Goal: Task Accomplishment & Management: Complete application form

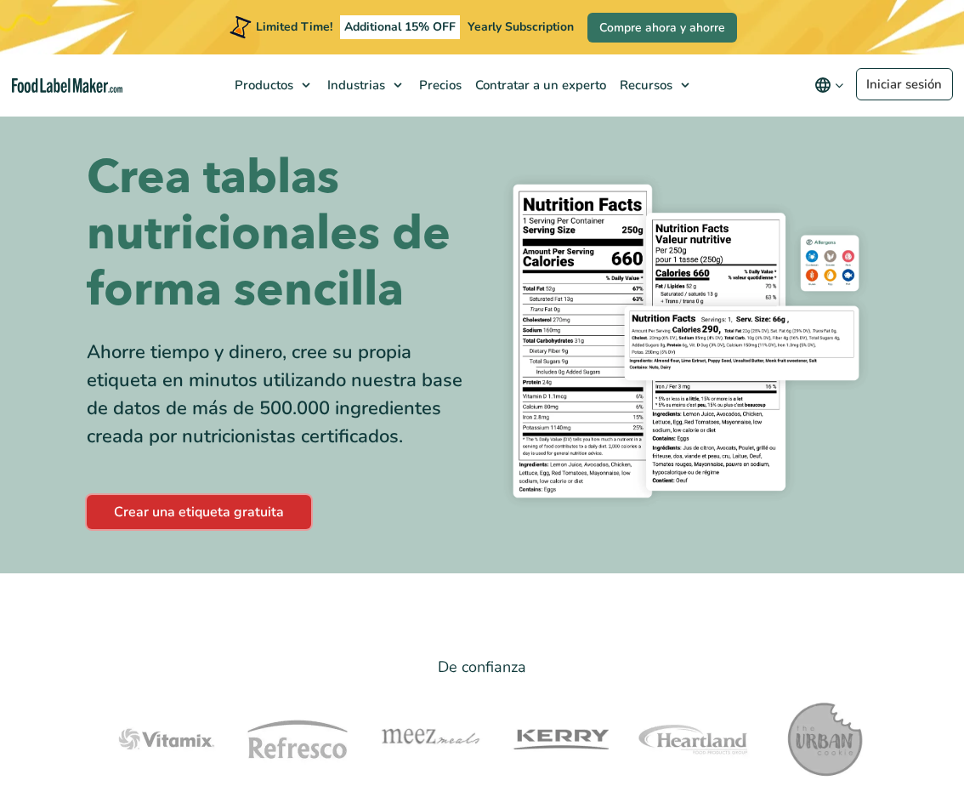
click at [233, 502] on link "Crear una etiqueta gratuita" at bounding box center [199, 512] width 224 height 34
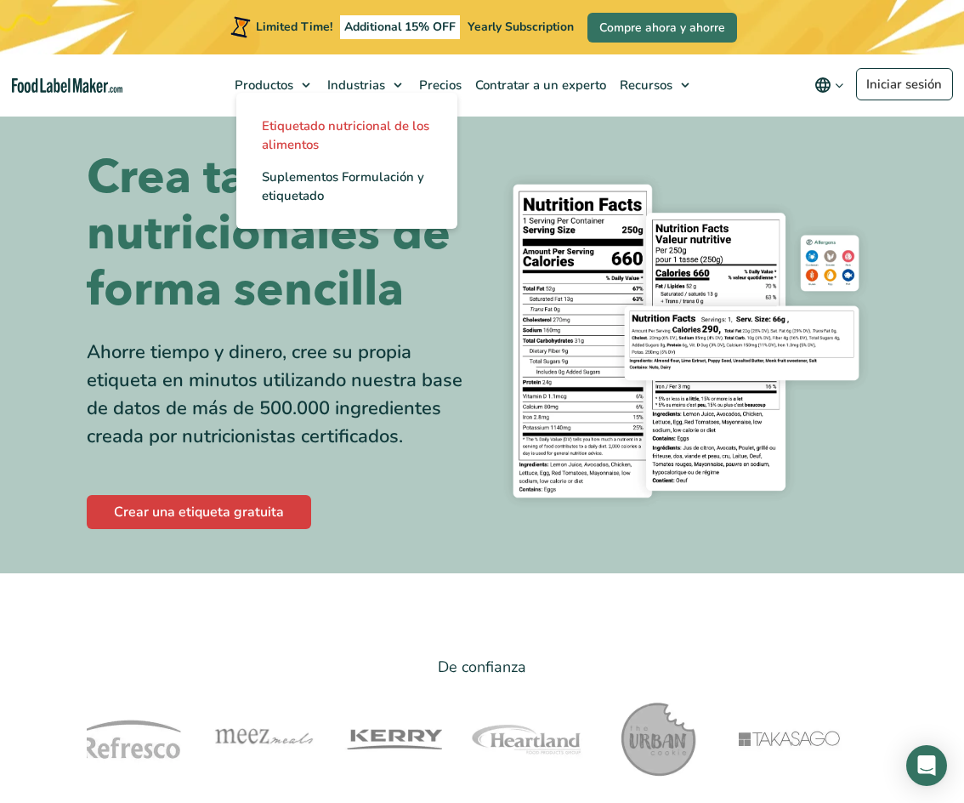
click at [291, 126] on span "Etiquetado nutricional de los alimentos" at bounding box center [345, 135] width 167 height 36
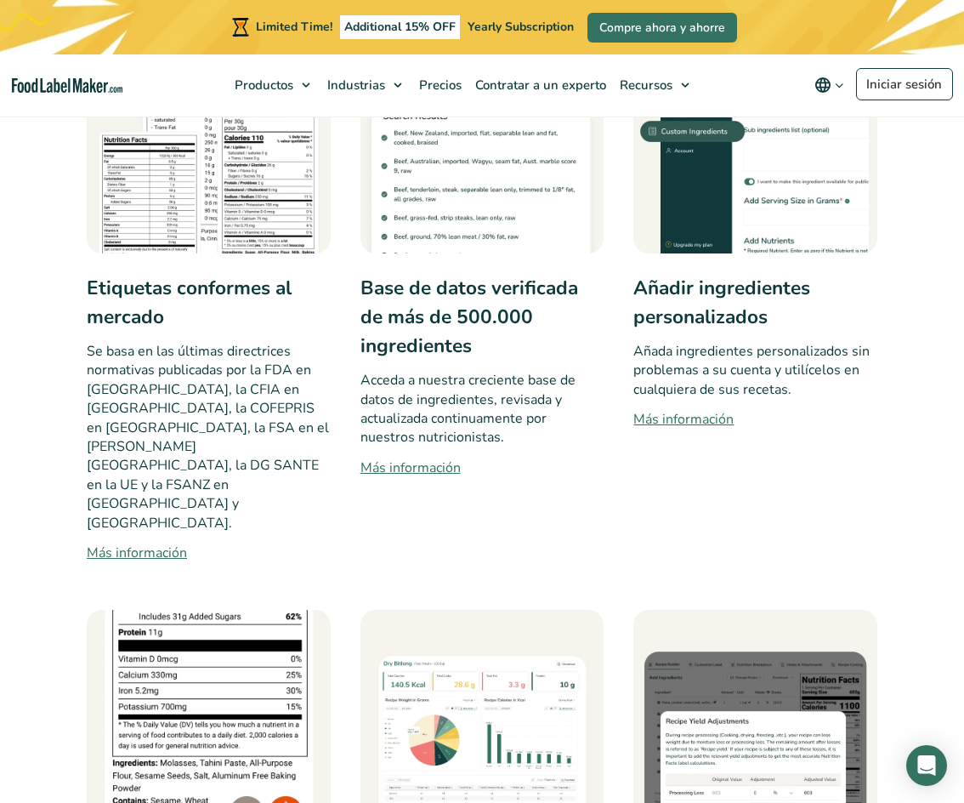
scroll to position [765, 0]
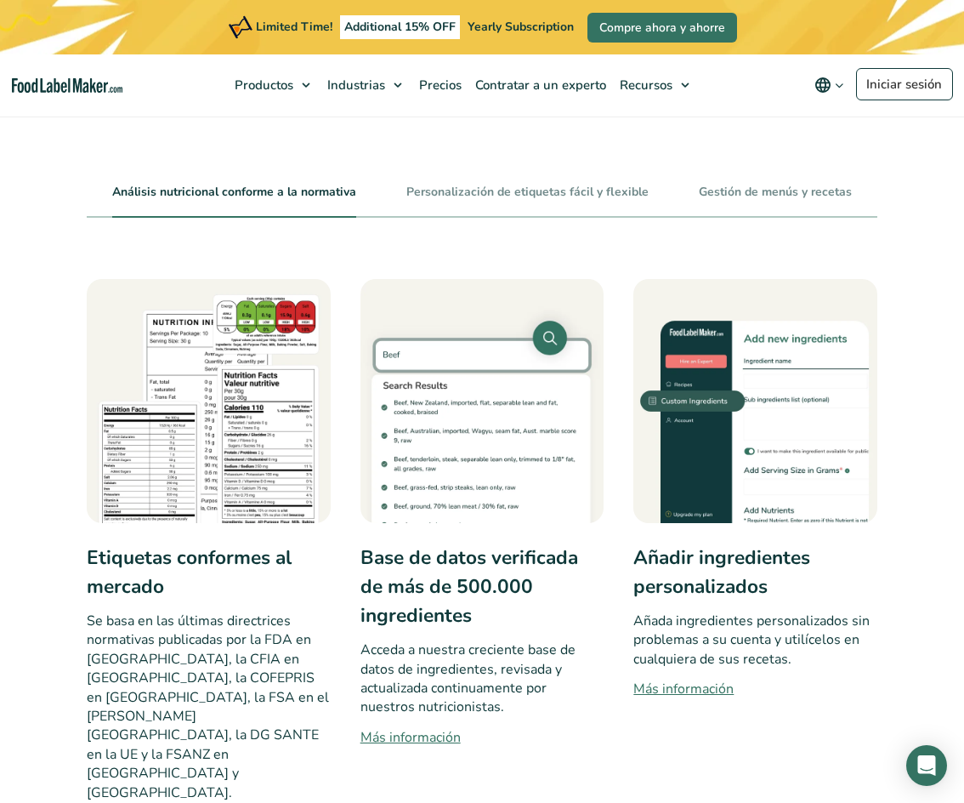
click at [173, 550] on h3 "Etiquetas conformes al mercado" at bounding box center [209, 572] width 244 height 58
click at [181, 489] on img at bounding box center [209, 401] width 244 height 244
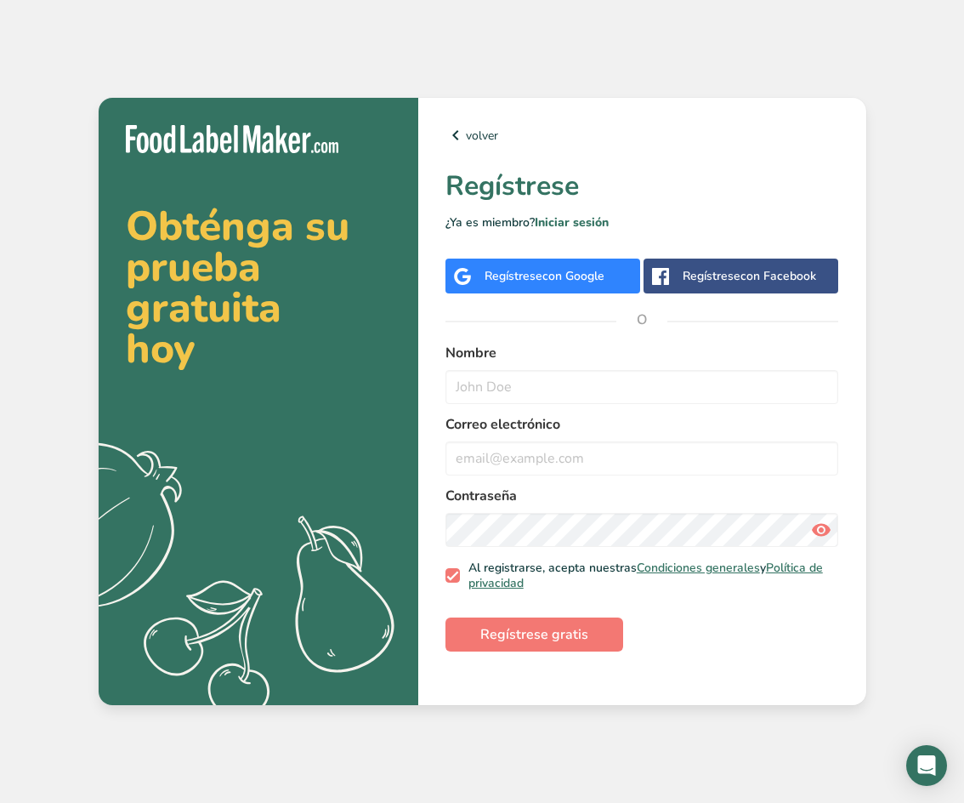
click at [595, 273] on span "con Google" at bounding box center [573, 276] width 62 height 16
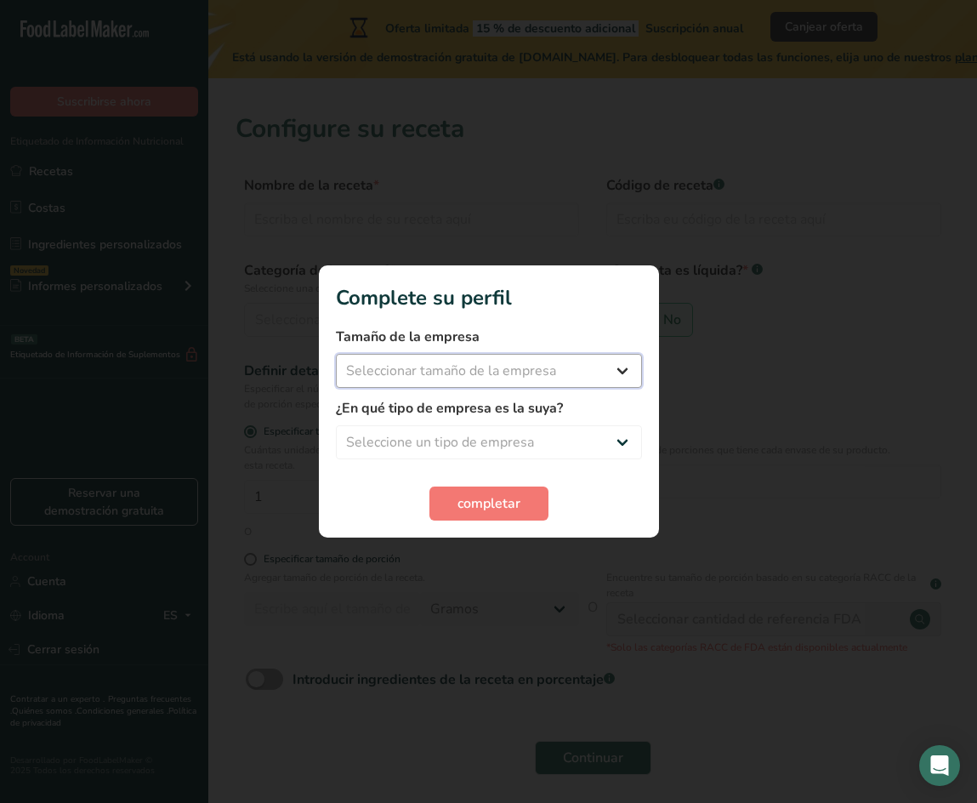
click at [610, 370] on select "Seleccionar tamaño de la empresa Menos de 10 empleados De 10 a 50 empleados De …" at bounding box center [489, 371] width 306 height 34
select select "1"
click at [336, 354] on select "Seleccionar tamaño de la empresa Menos de 10 empleados De 10 a 50 empleados De …" at bounding box center [489, 371] width 306 height 34
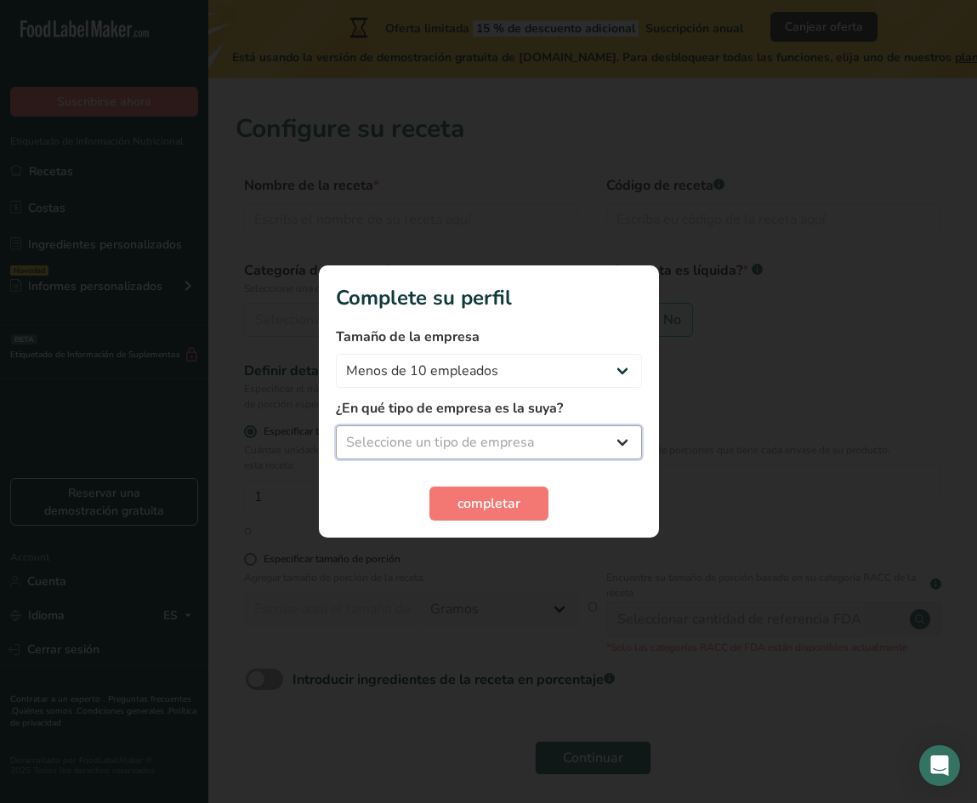
click at [582, 453] on select "Seleccione un tipo de empresa Fabricante de alimentos envasados Restaurante y c…" at bounding box center [489, 442] width 306 height 34
select select "2"
click at [336, 425] on select "Seleccione un tipo de empresa Fabricante de alimentos envasados Restaurante y c…" at bounding box center [489, 442] width 306 height 34
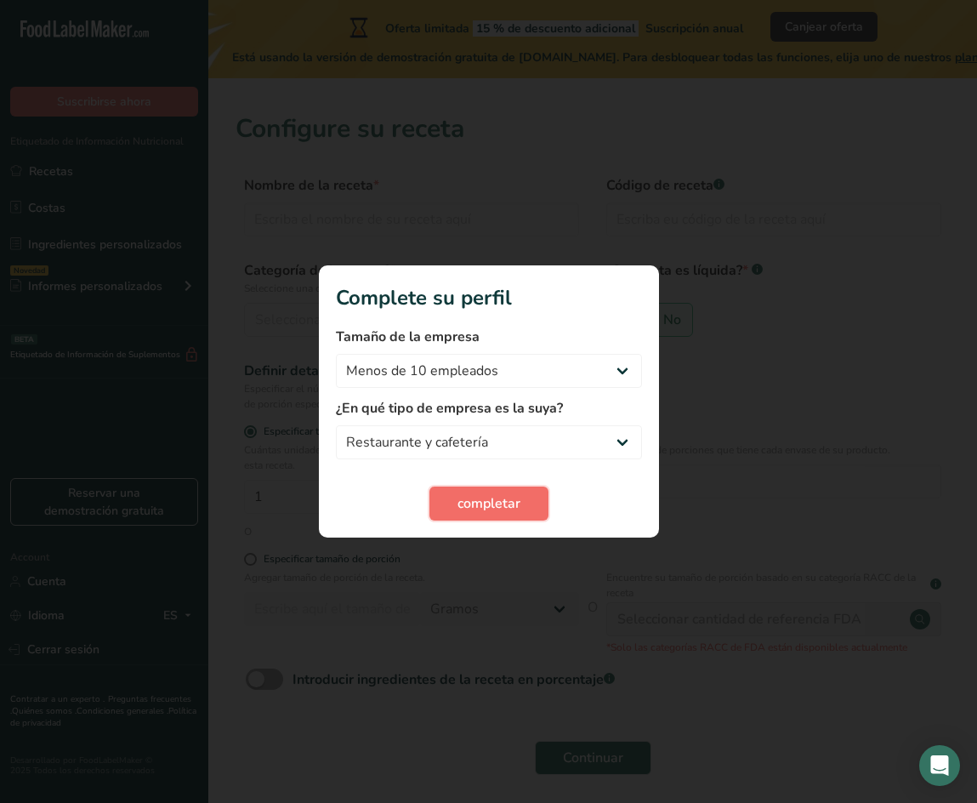
click at [480, 503] on span "completar" at bounding box center [488, 503] width 63 height 20
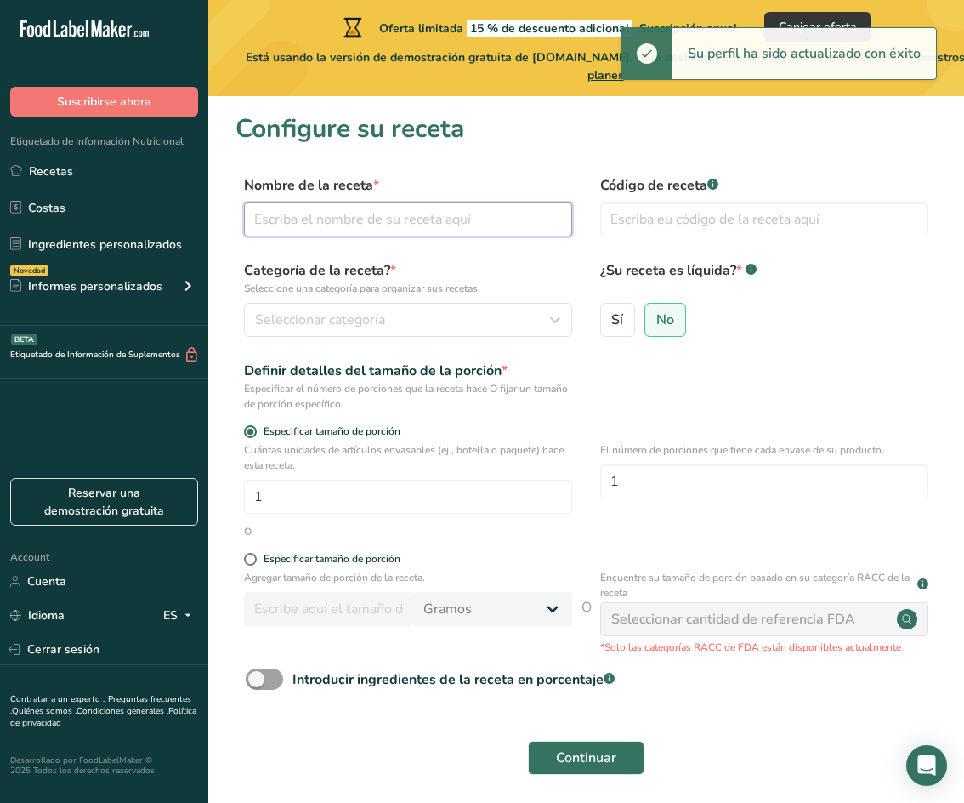
click at [440, 226] on input "text" at bounding box center [408, 219] width 328 height 34
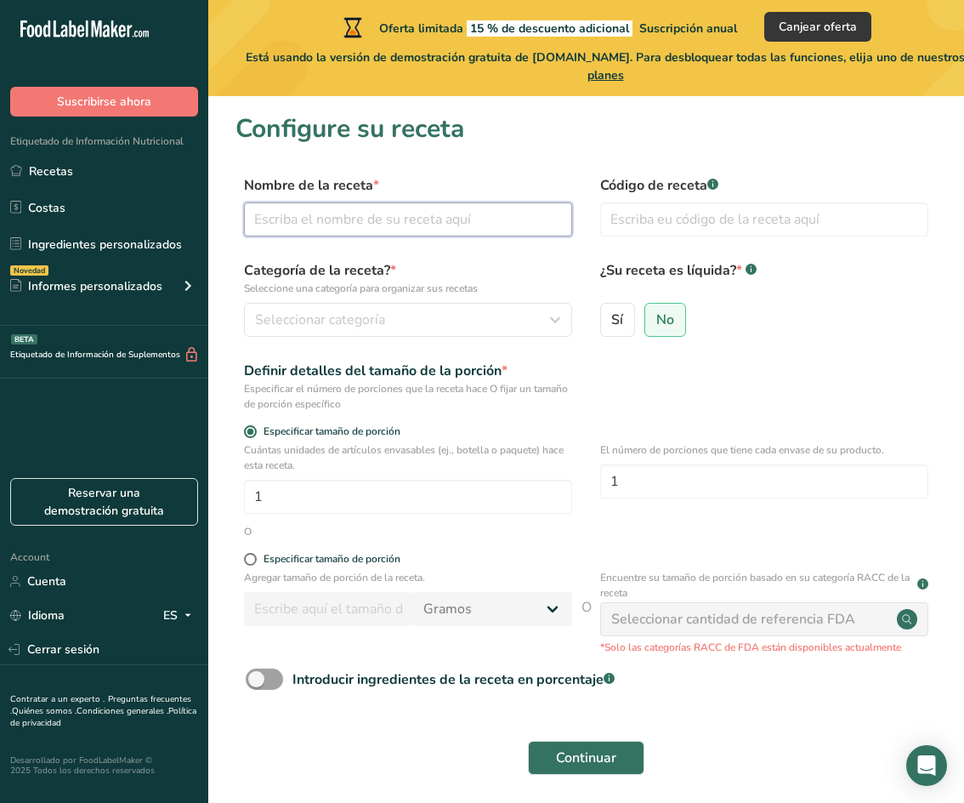
type input "v"
type input "Vainilla light"
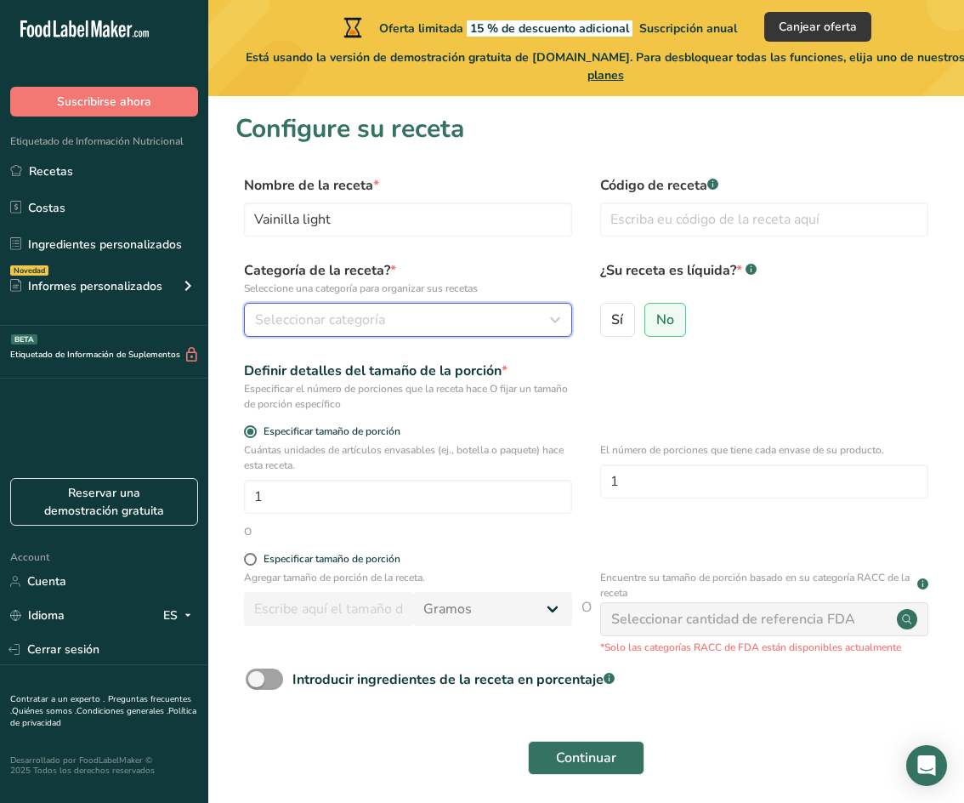
click at [418, 315] on div "Seleccionar categoría" at bounding box center [403, 319] width 296 height 20
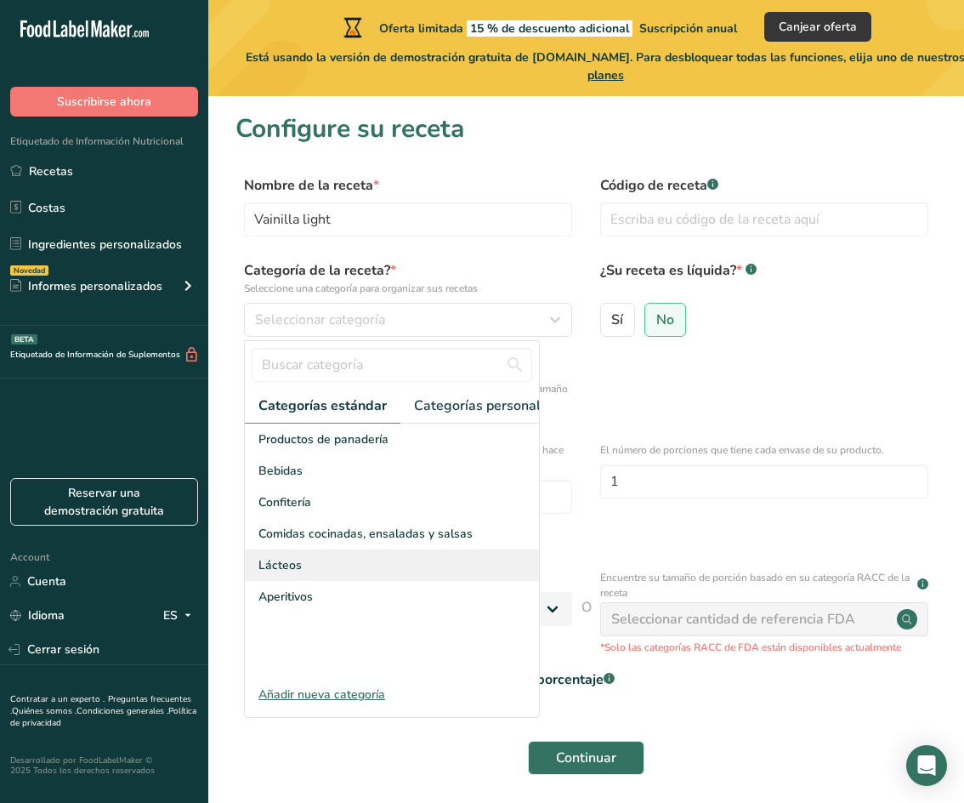
click at [358, 581] on div "Lácteos" at bounding box center [392, 564] width 294 height 31
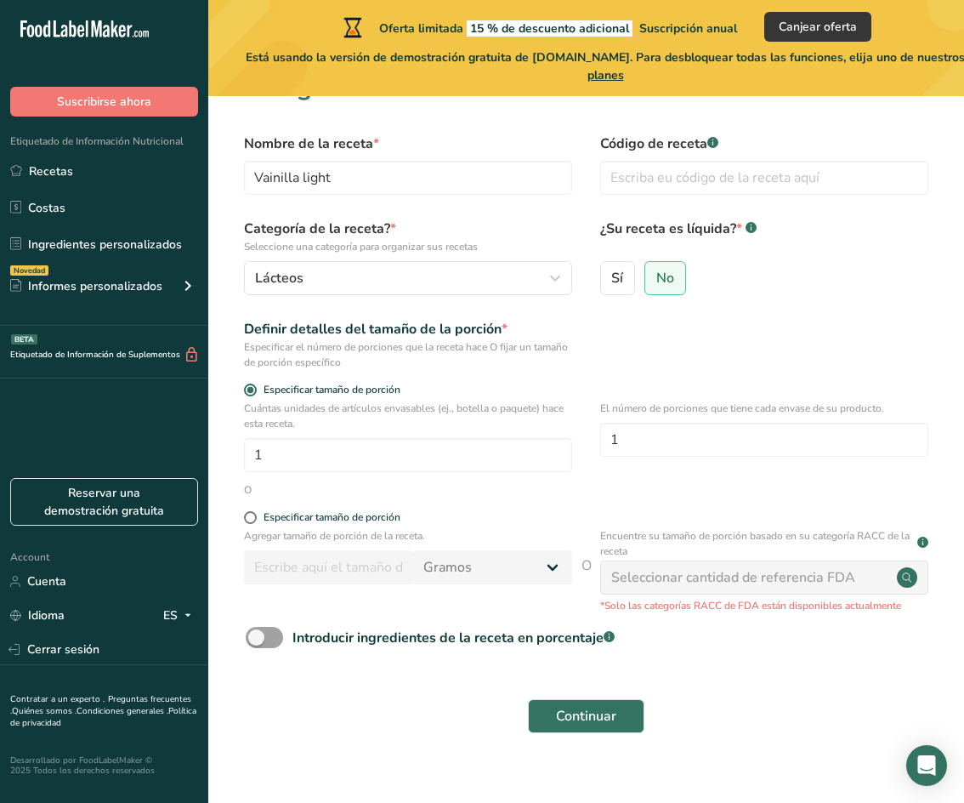
scroll to position [64, 0]
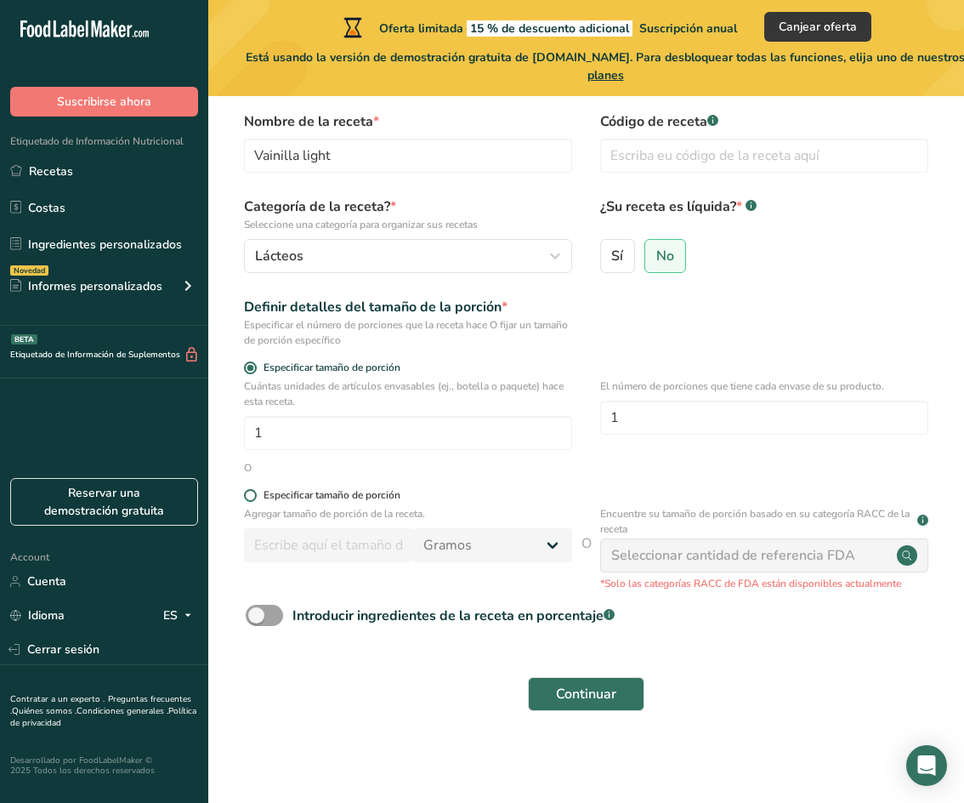
click at [345, 497] on div "Especificar tamaño de porción" at bounding box center [332, 495] width 137 height 13
click at [255, 497] on input "Especificar tamaño de porción" at bounding box center [249, 495] width 11 height 11
radio input "true"
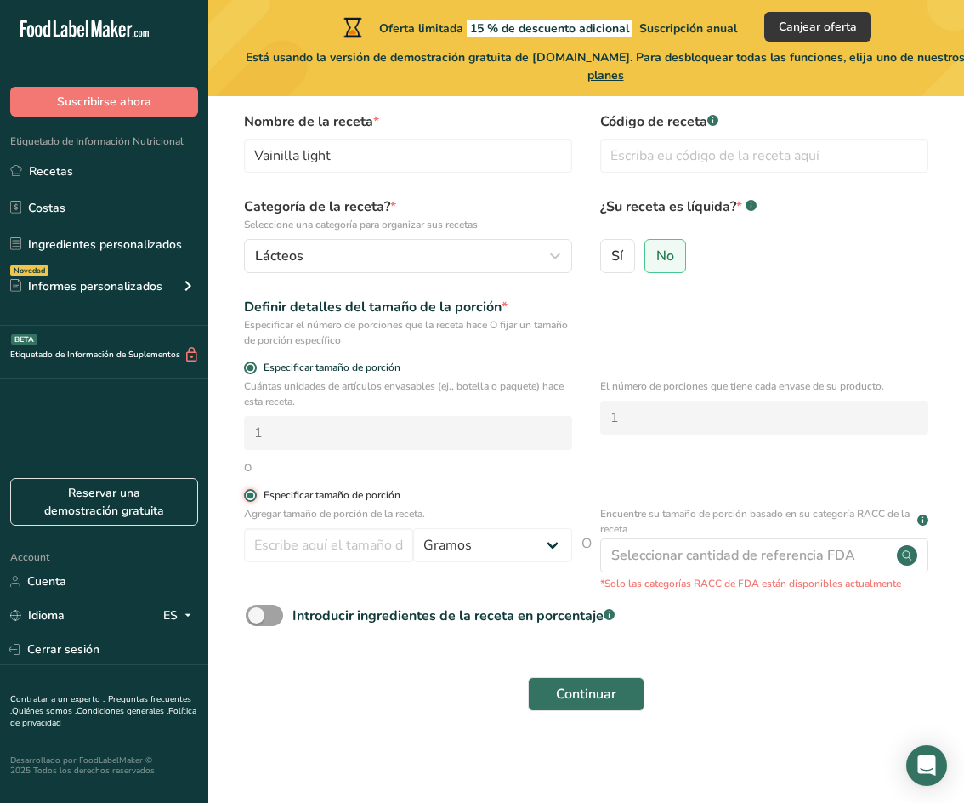
radio input "false"
click at [427, 543] on select "Gramos kg mg mcg libras onza litro mL onza líquida cucharada cucharadita taza C…" at bounding box center [492, 545] width 159 height 34
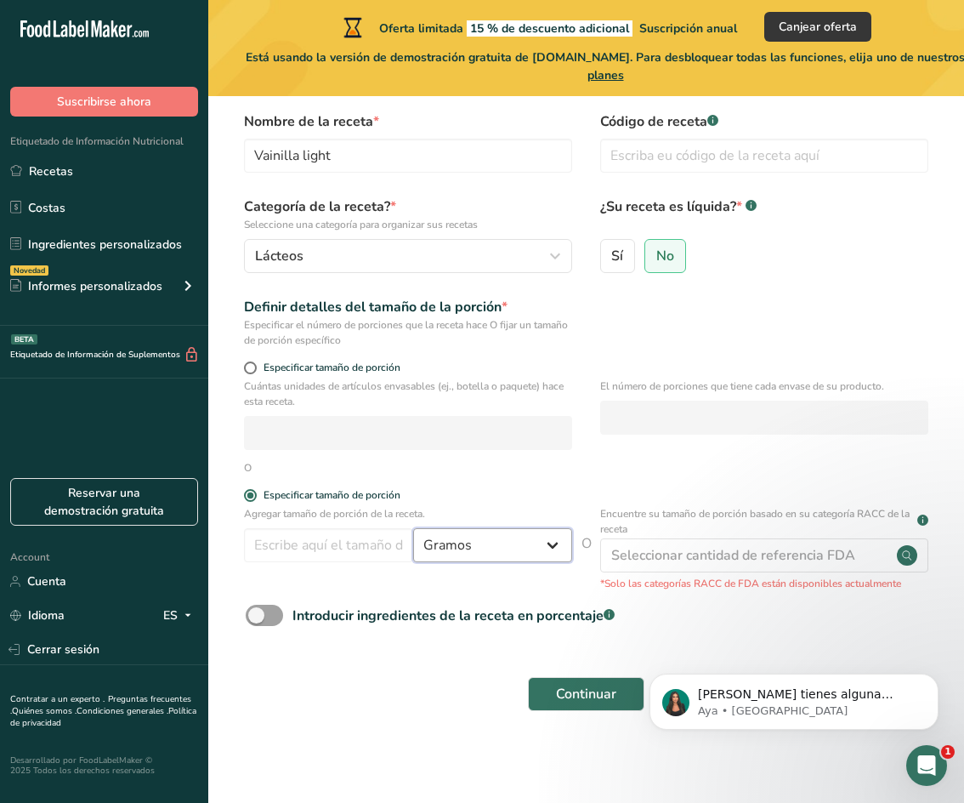
scroll to position [0, 0]
select select "16"
click at [413, 528] on select "Gramos kg mg mcg libras onza litro mL onza líquida cucharada cucharadita taza C…" at bounding box center [492, 545] width 159 height 34
select select "22"
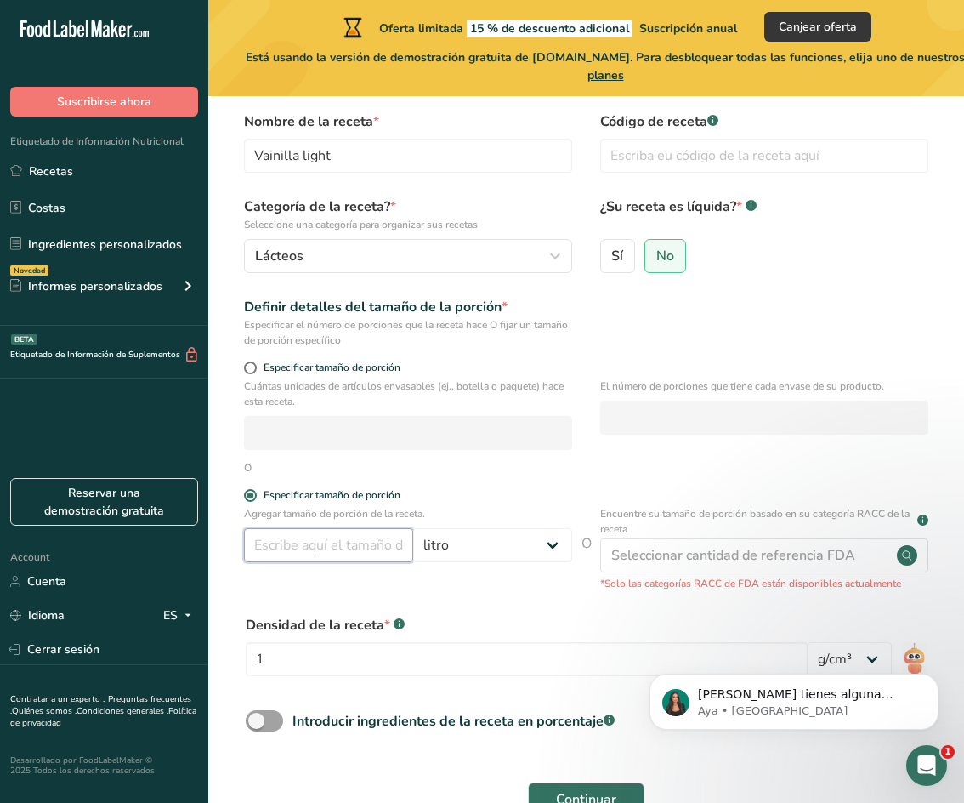
click at [350, 552] on input "number" at bounding box center [328, 545] width 169 height 34
type input "1"
click at [402, 597] on form "Nombre de la receta * Vainilla light Código de receta .a-a{fill:#347362;}.b-a{f…" at bounding box center [586, 468] width 701 height 715
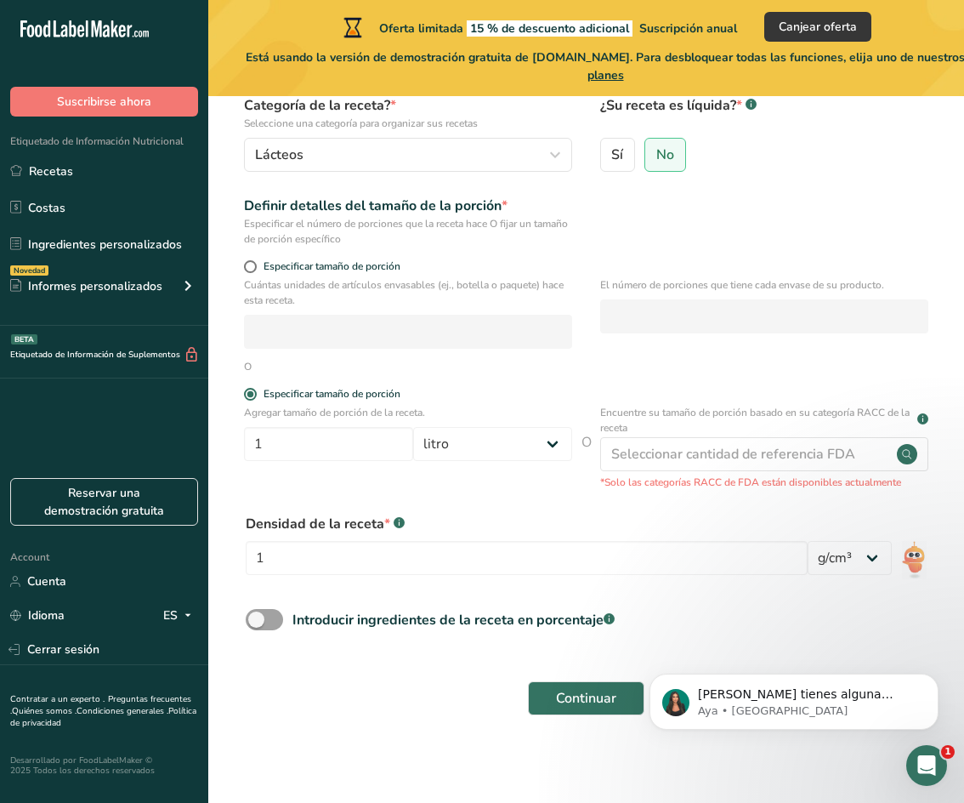
scroll to position [169, 0]
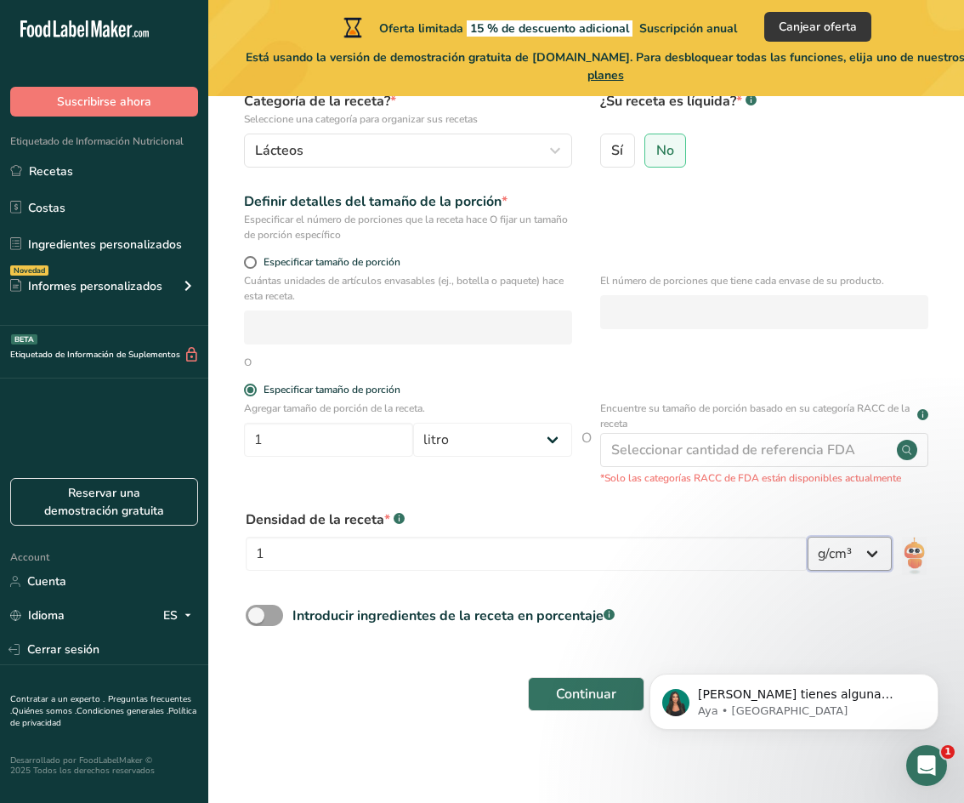
click at [851, 562] on select "lb/pie³ g/cm³" at bounding box center [850, 554] width 84 height 34
click at [852, 559] on select "lb/pie³ g/cm³" at bounding box center [850, 554] width 84 height 34
click at [594, 697] on span "Continuar" at bounding box center [586, 694] width 60 height 20
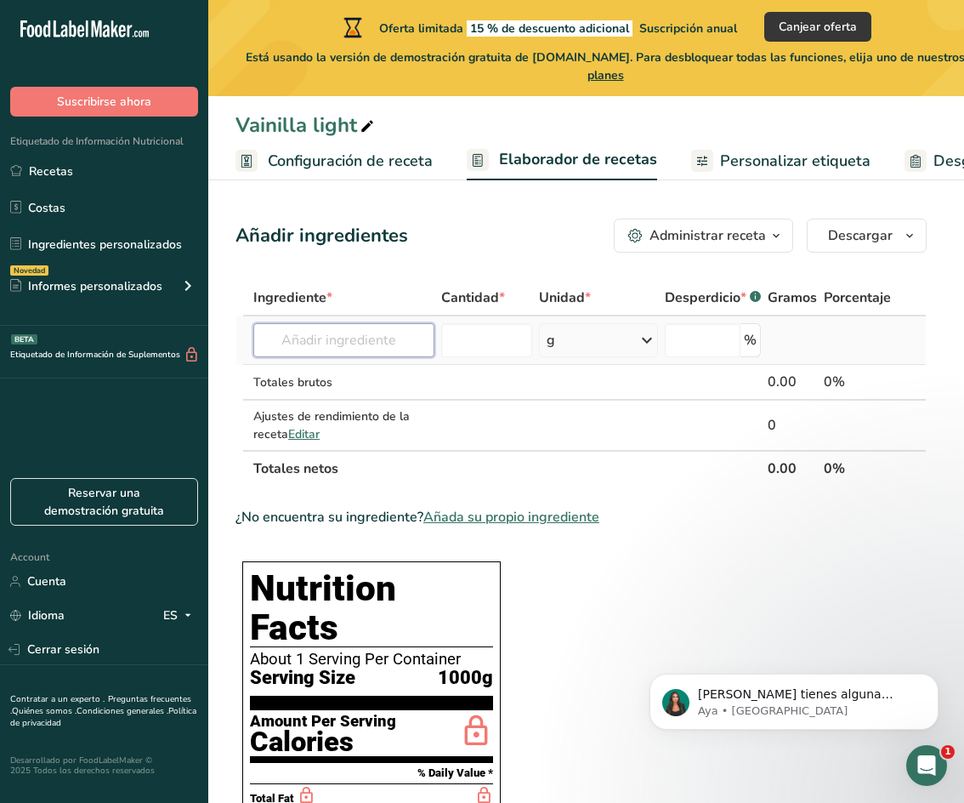
click at [374, 345] on input "text" at bounding box center [343, 340] width 181 height 34
click at [402, 331] on input "text" at bounding box center [343, 340] width 181 height 34
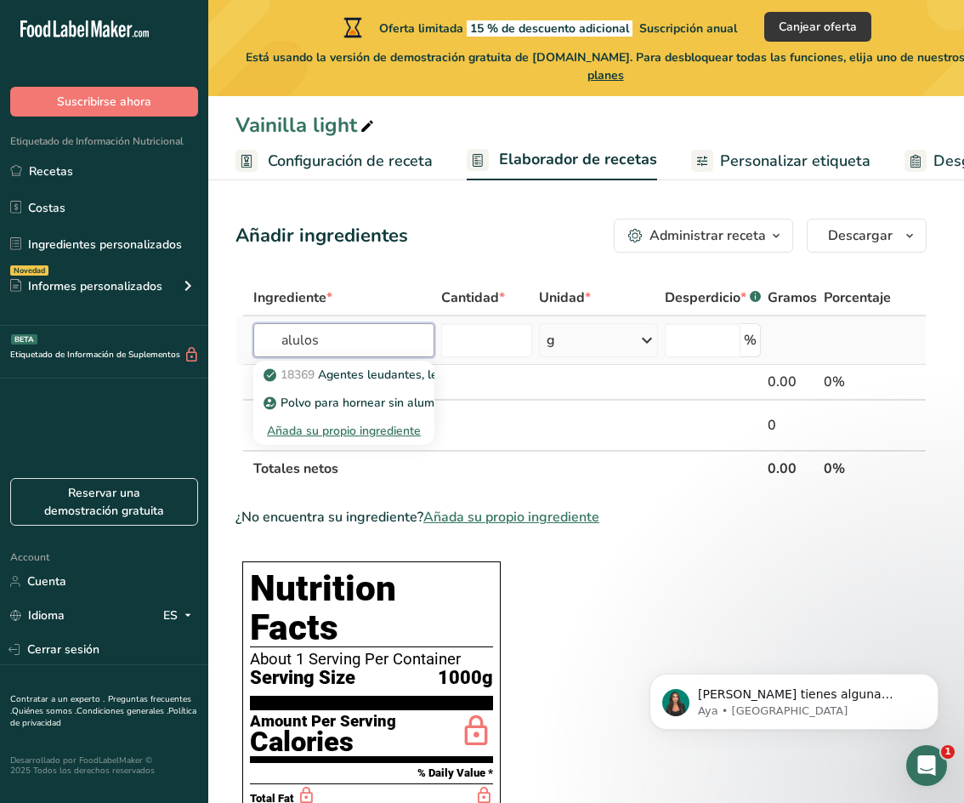
type input "alulosa"
